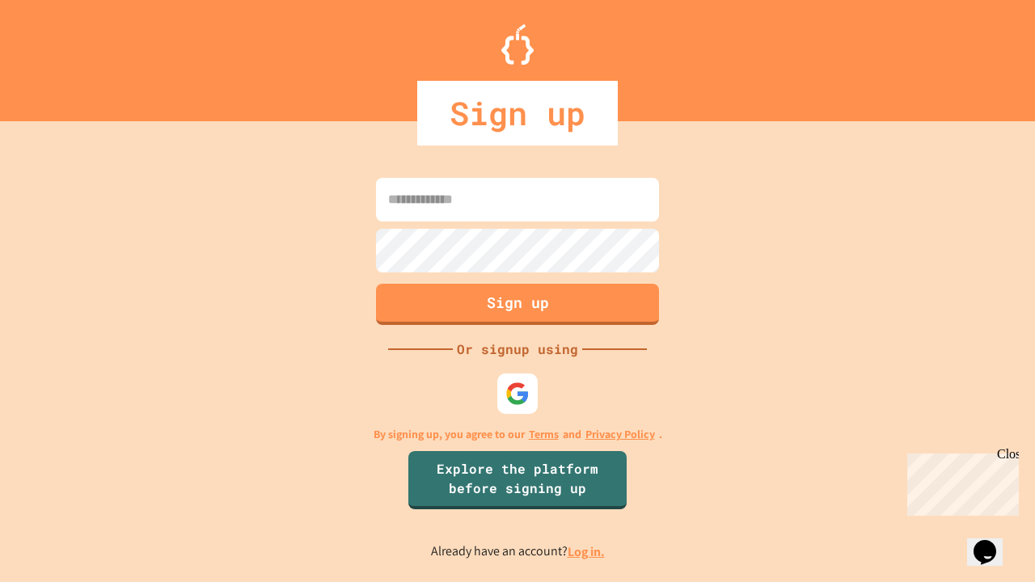
click at [587, 551] on link "Log in." at bounding box center [586, 551] width 37 height 17
